Goal: Task Accomplishment & Management: Manage account settings

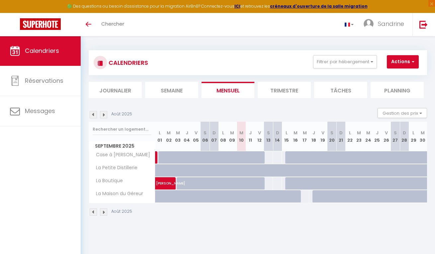
click at [103, 211] on img at bounding box center [103, 211] width 7 height 7
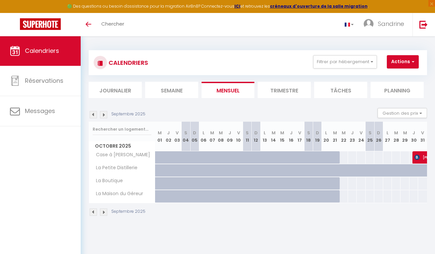
click at [103, 211] on img at bounding box center [103, 211] width 7 height 7
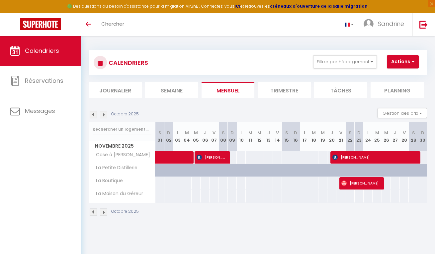
click at [103, 211] on img at bounding box center [103, 211] width 7 height 7
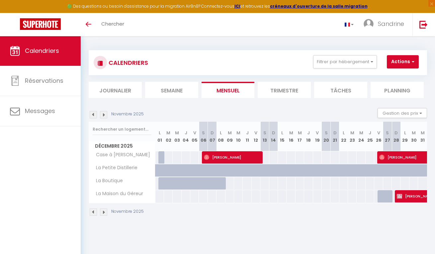
click at [103, 211] on img at bounding box center [103, 211] width 7 height 7
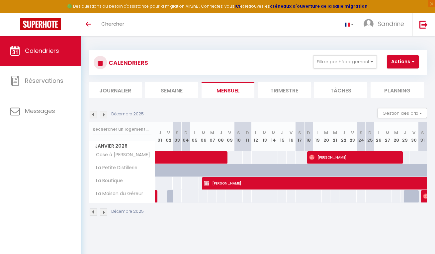
click at [103, 211] on img at bounding box center [103, 211] width 7 height 7
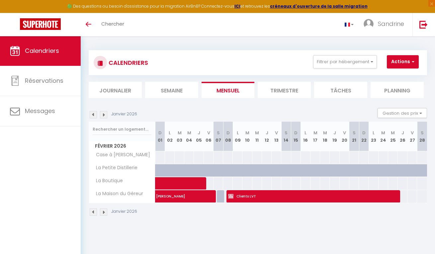
click at [103, 211] on img at bounding box center [103, 211] width 7 height 7
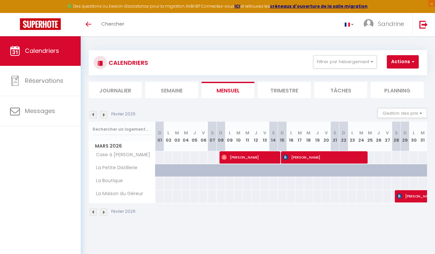
click at [103, 211] on img at bounding box center [103, 211] width 7 height 7
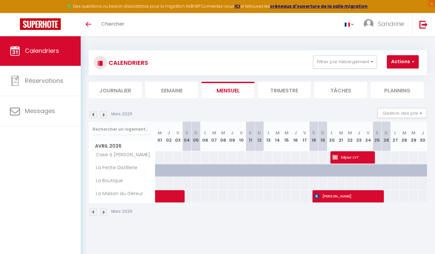
click at [343, 155] on span "Séjour LVT" at bounding box center [351, 157] width 39 height 13
select select "KO"
select select "0"
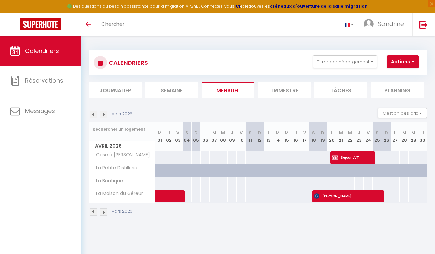
select select "1"
select select
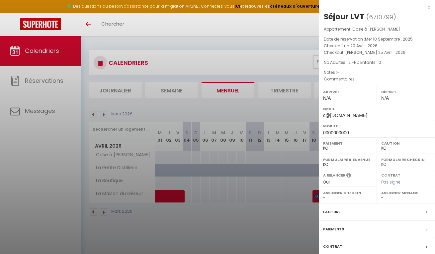
select select "43259"
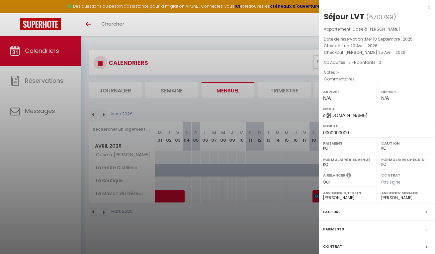
click at [423, 8] on div "x" at bounding box center [374, 7] width 111 height 8
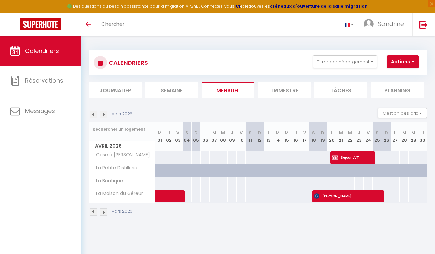
click at [356, 195] on span "[PERSON_NAME]" at bounding box center [347, 196] width 66 height 13
select select "OK"
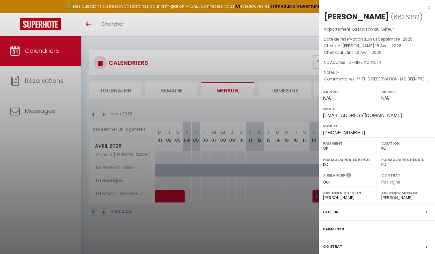
click at [423, 7] on div "x" at bounding box center [374, 7] width 111 height 8
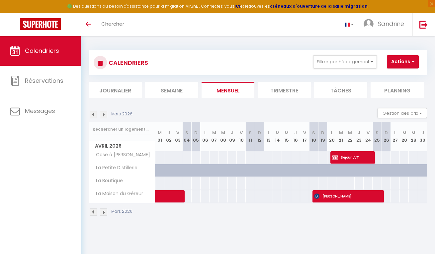
click at [101, 211] on img at bounding box center [103, 211] width 7 height 7
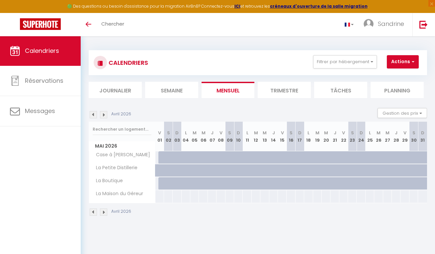
click at [95, 210] on img at bounding box center [93, 211] width 7 height 7
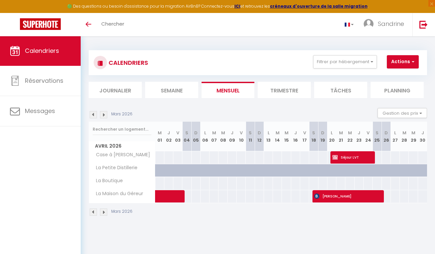
click at [95, 210] on img at bounding box center [93, 211] width 7 height 7
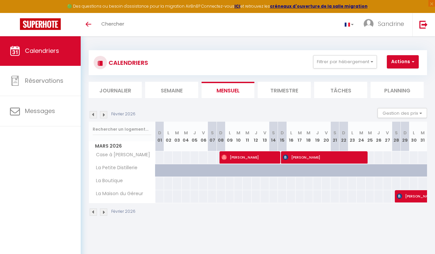
click at [239, 156] on span "[PERSON_NAME]" at bounding box center [248, 157] width 55 height 13
select select "OK"
